Goal: Information Seeking & Learning: Find specific fact

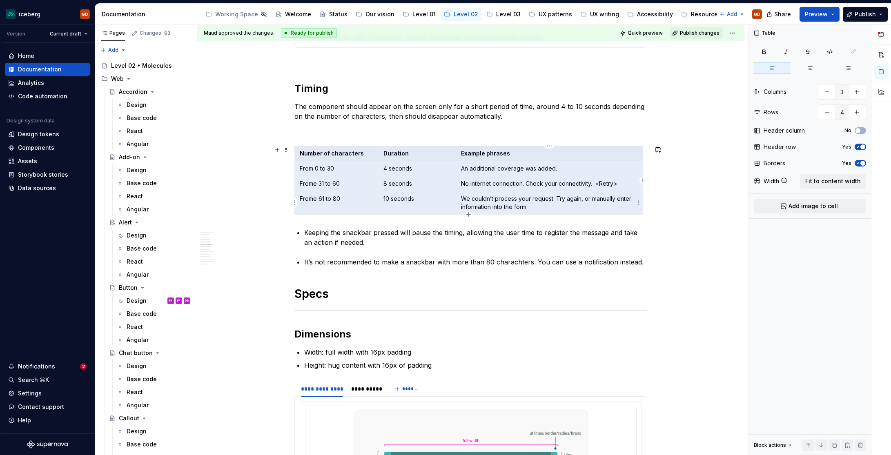
drag, startPoint x: 301, startPoint y: 156, endPoint x: 623, endPoint y: 201, distance: 325.4
click at [623, 201] on tbody "Number of characters Duration Example phrases From 0 to 30 4 seconds An additio…" at bounding box center [469, 180] width 348 height 69
click at [469, 173] on p "An additional coverage was added." at bounding box center [549, 169] width 177 height 8
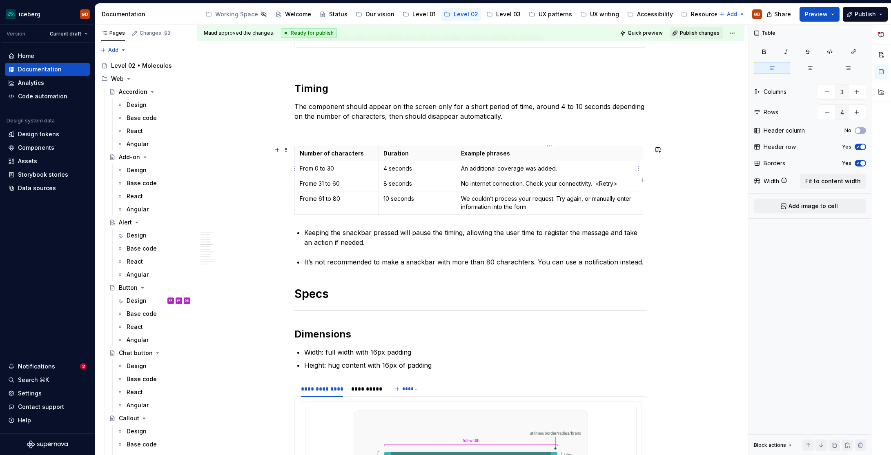
click at [464, 170] on p "An additional coverage was added." at bounding box center [549, 169] width 177 height 8
drag, startPoint x: 462, startPoint y: 170, endPoint x: 555, endPoint y: 167, distance: 92.8
click at [555, 167] on p "An additional coverage was added." at bounding box center [549, 169] width 177 height 8
copy p "An additional coverage was added."
click at [464, 187] on p "No internet connection. Check your connectivity. <Retry>" at bounding box center [549, 184] width 177 height 8
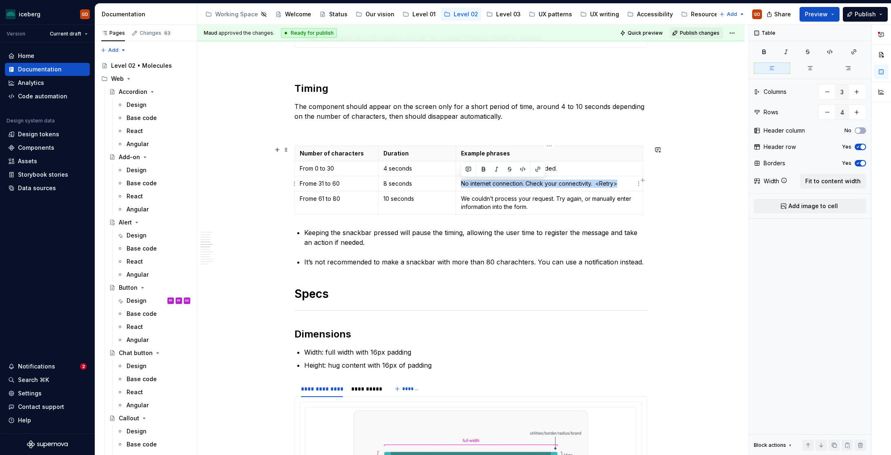
drag, startPoint x: 464, startPoint y: 187, endPoint x: 615, endPoint y: 183, distance: 151.6
click at [615, 183] on p "No internet connection. Check your connectivity. <Retry>" at bounding box center [549, 184] width 177 height 8
copy p "No internet connection. Check your connectivity. <Retry>"
click at [467, 198] on p "We couldn’t process your request. Try again, or manually enter information into…" at bounding box center [549, 203] width 177 height 16
drag, startPoint x: 467, startPoint y: 198, endPoint x: 321, endPoint y: 92, distance: 179.9
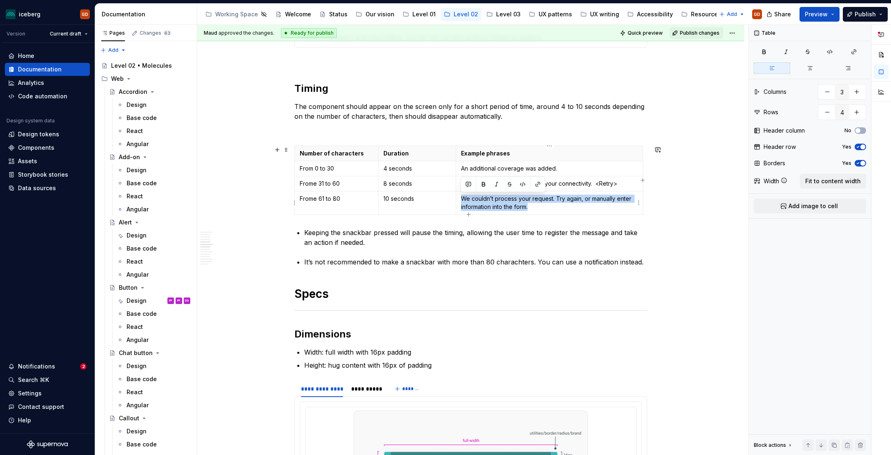
click at [533, 207] on p "We couldn’t process your request. Try again, or manually enter information into…" at bounding box center [549, 203] width 177 height 16
copy p "We couldn’t process your request. Try again, or manually enter information into…"
type textarea "*"
